Goal: Find specific page/section

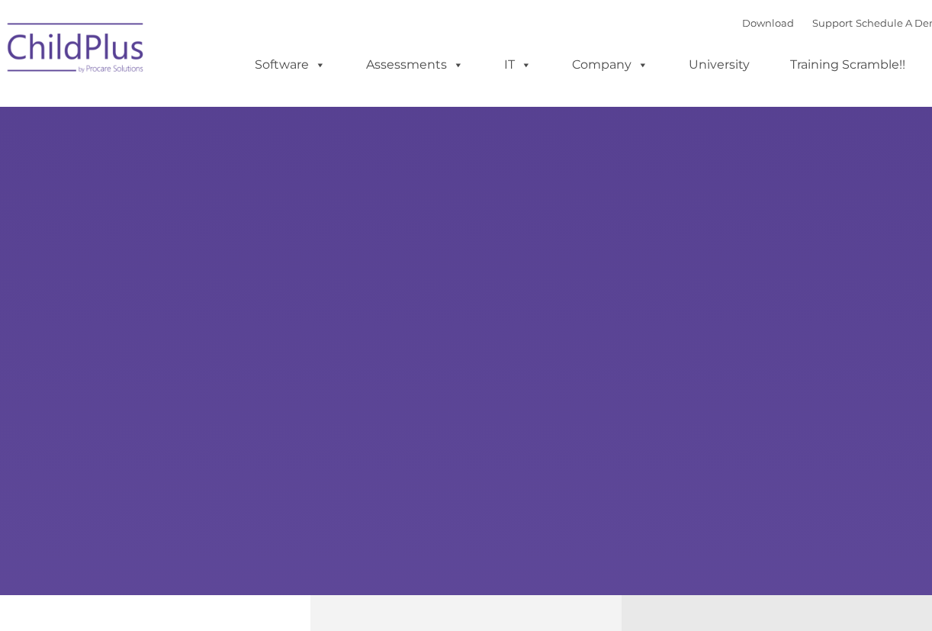
select select "MEDIUM"
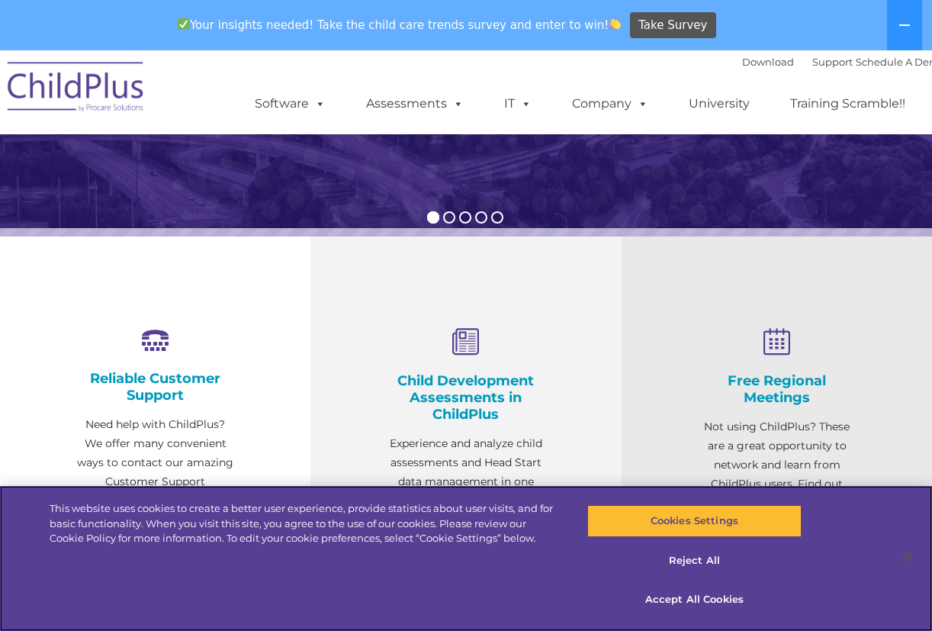
scroll to position [489, 0]
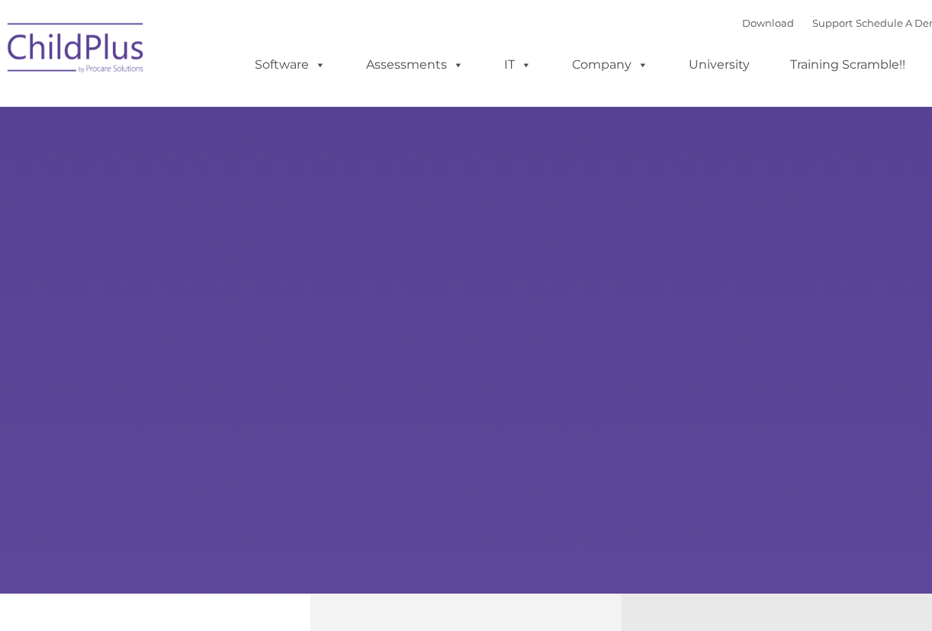
type input ""
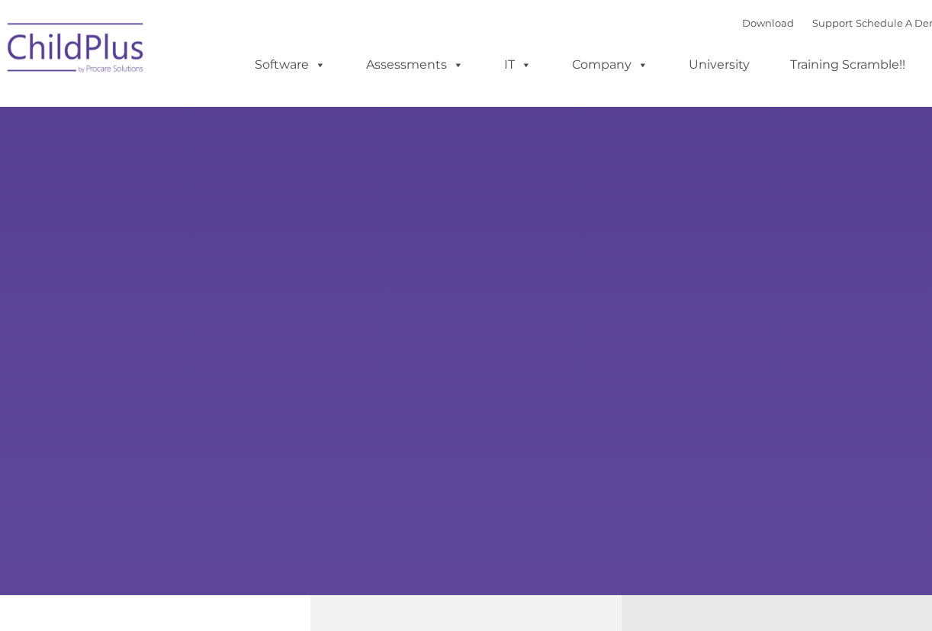
select select "MEDIUM"
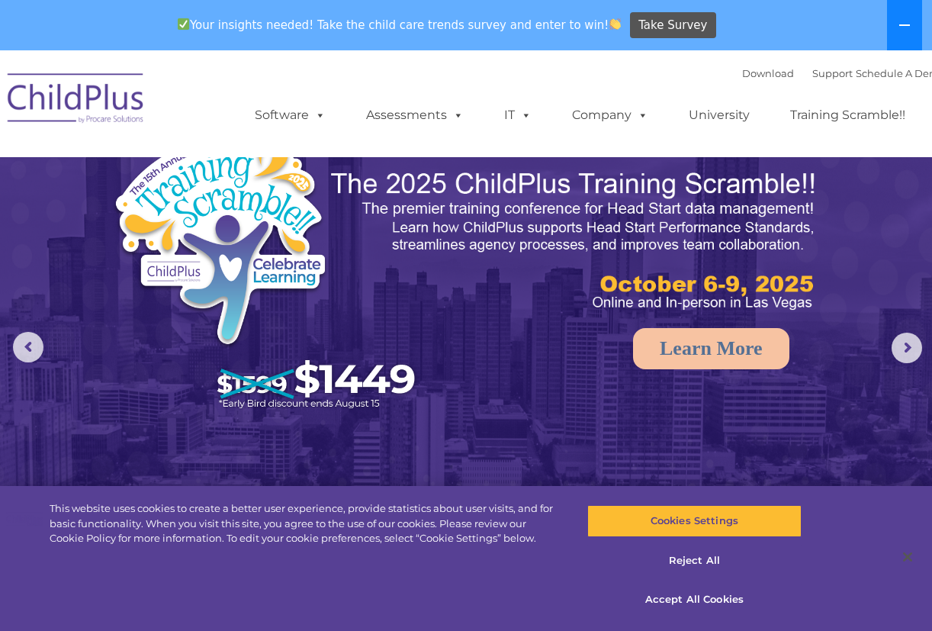
click at [905, 23] on icon at bounding box center [904, 25] width 12 height 12
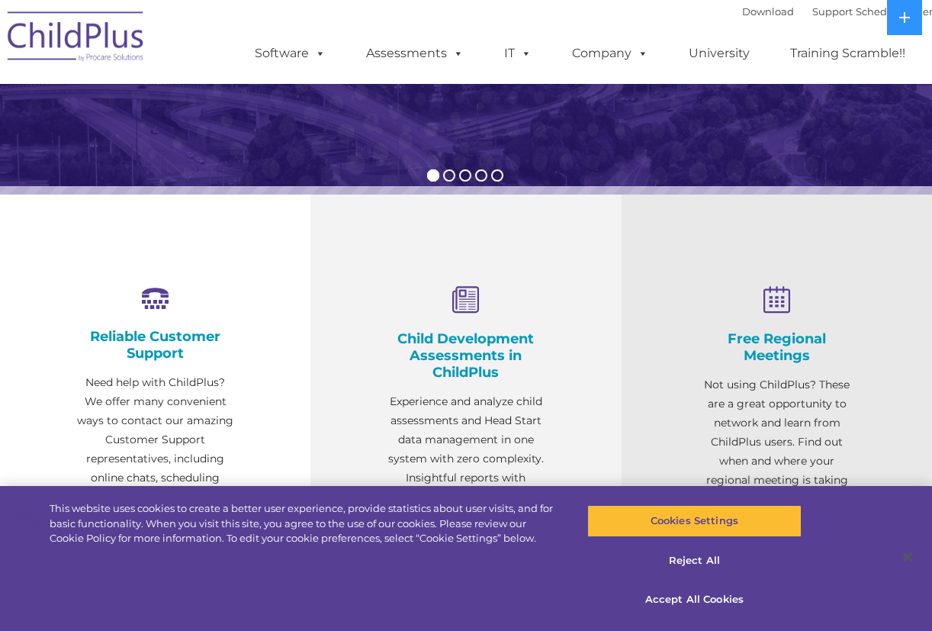
scroll to position [402, 0]
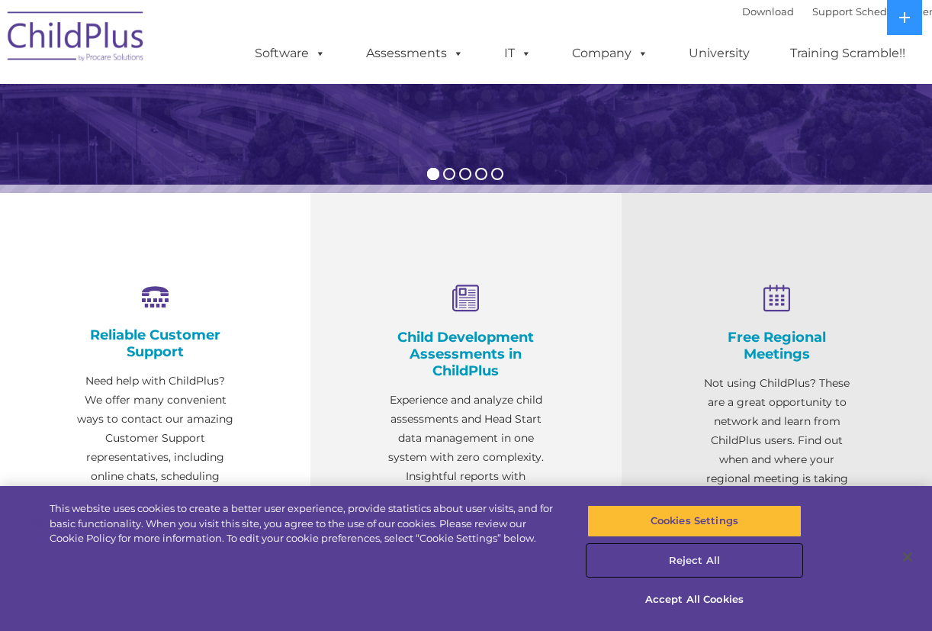
click at [698, 560] on button "Reject All" at bounding box center [694, 560] width 214 height 32
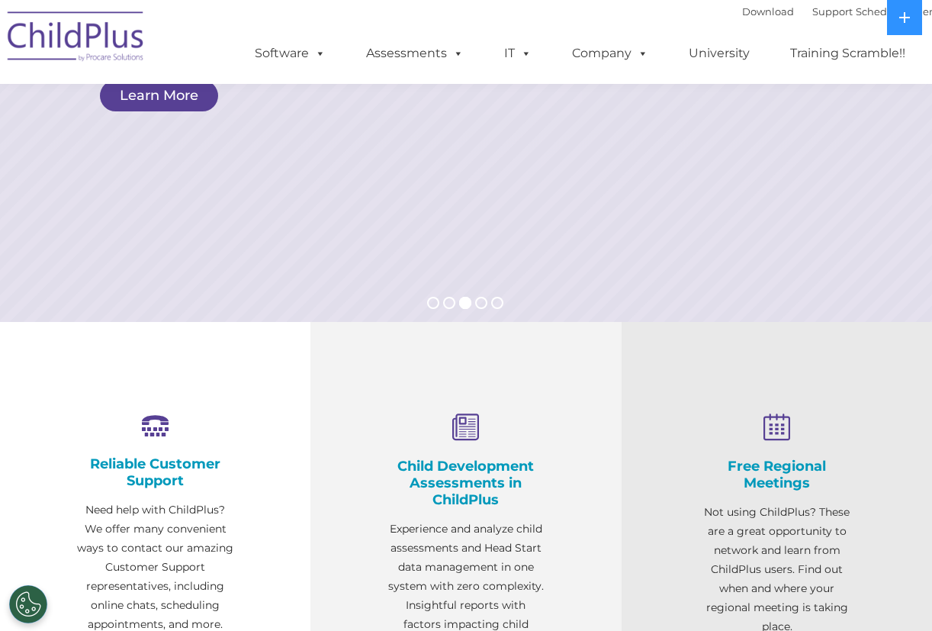
scroll to position [0, 0]
